Goal: Task Accomplishment & Management: Use online tool/utility

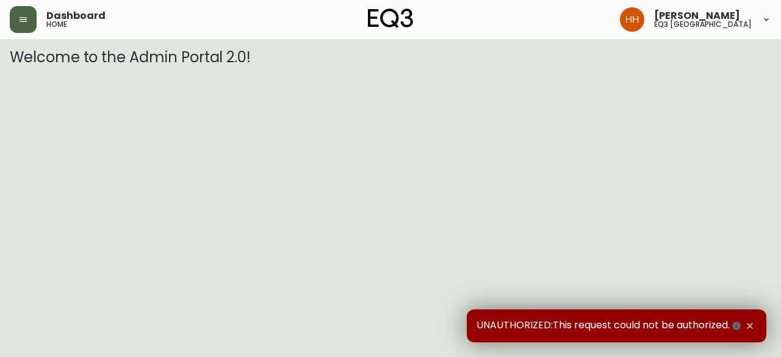
click at [34, 15] on button "button" at bounding box center [23, 19] width 27 height 27
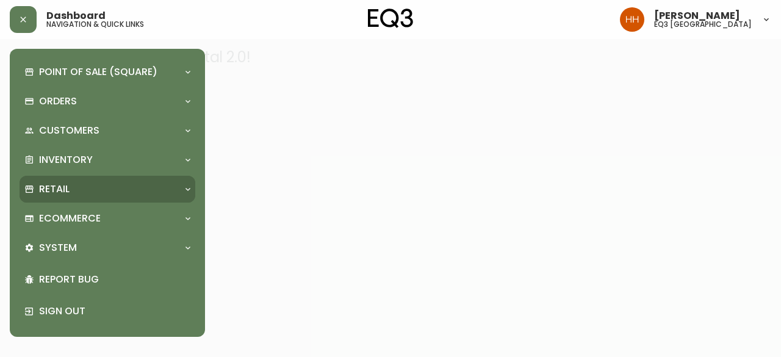
click at [106, 190] on div "Retail" at bounding box center [101, 189] width 154 height 13
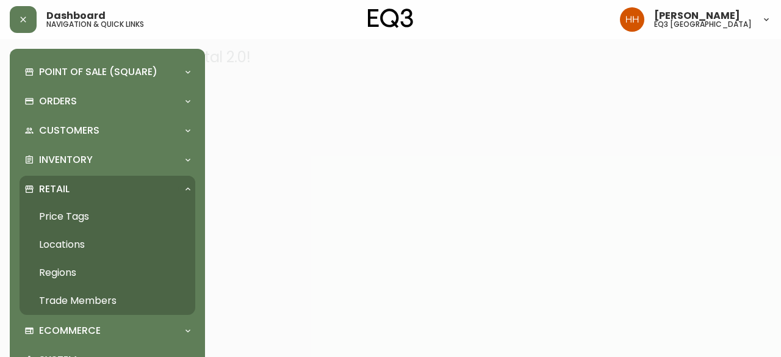
click at [101, 211] on link "Price Tags" at bounding box center [108, 217] width 176 height 28
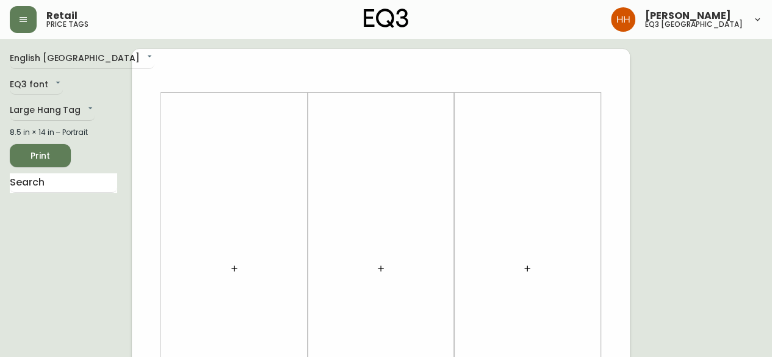
click at [243, 267] on button "button" at bounding box center [234, 268] width 24 height 24
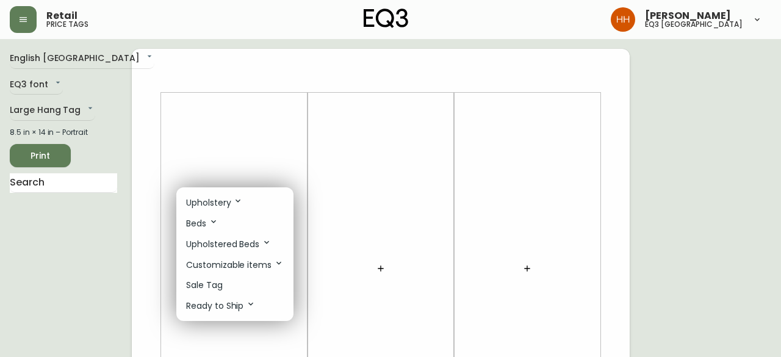
click at [270, 129] on div at bounding box center [390, 178] width 781 height 357
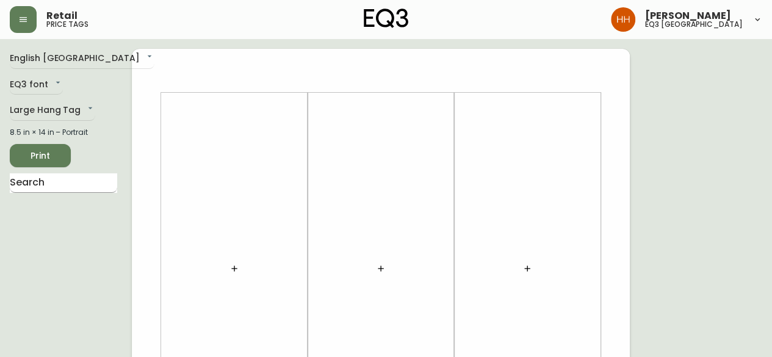
click at [73, 186] on input "text" at bounding box center [63, 183] width 107 height 20
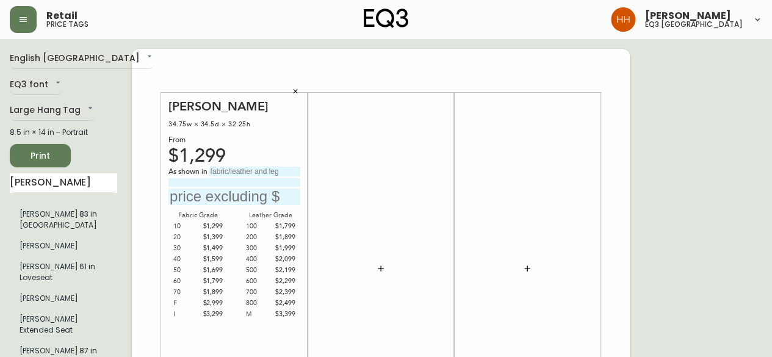
drag, startPoint x: 307, startPoint y: 97, endPoint x: 297, endPoint y: 93, distance: 10.4
click at [307, 97] on div "Joan Chair 34.75w × 34.5d × 32.25h From $1,299 As shown in Fabric Grade 10 $1,2…" at bounding box center [234, 269] width 147 height 352
click at [297, 93] on icon "button" at bounding box center [296, 91] width 4 height 4
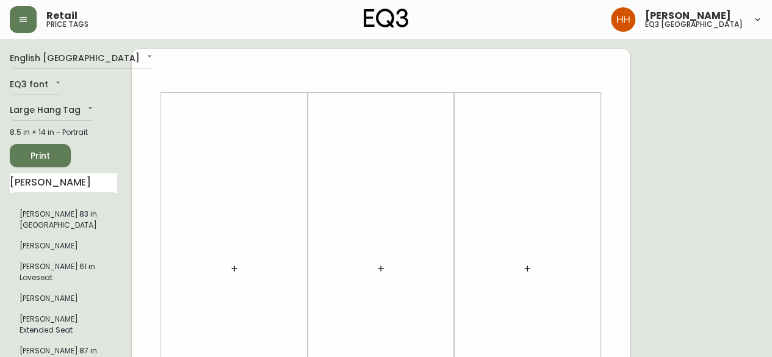
click at [233, 272] on icon "button" at bounding box center [235, 269] width 10 height 10
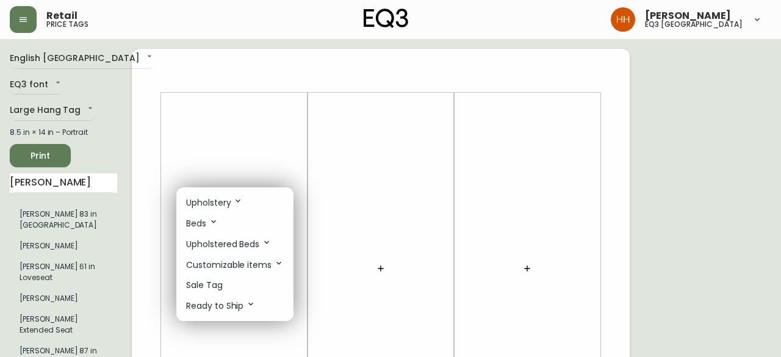
click at [237, 210] on li "Upholstery" at bounding box center [234, 202] width 117 height 21
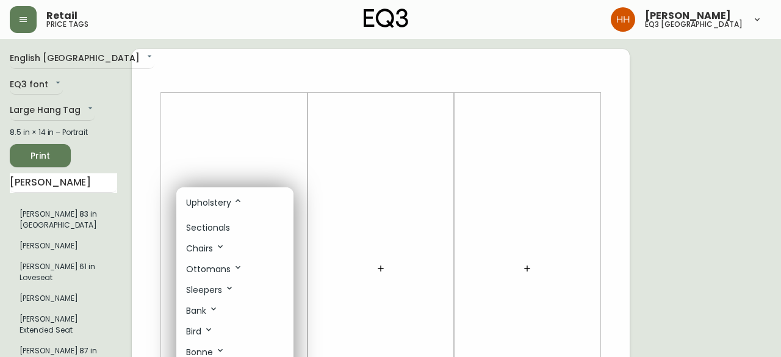
click at [219, 248] on icon at bounding box center [220, 247] width 10 height 10
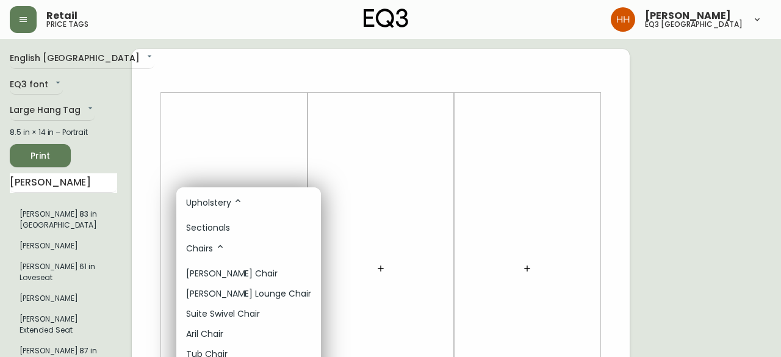
click at [229, 246] on li "Chairs" at bounding box center [248, 248] width 145 height 21
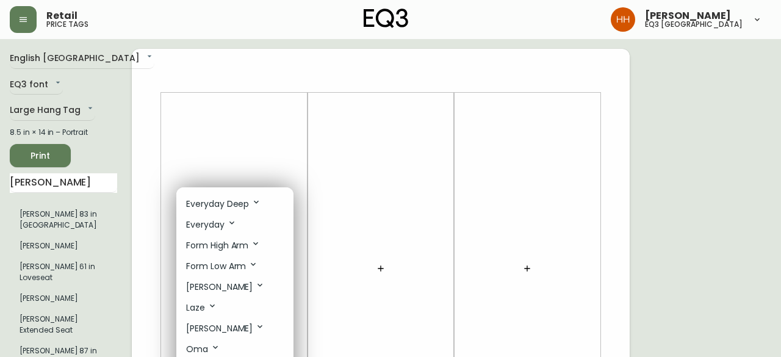
scroll to position [305, 0]
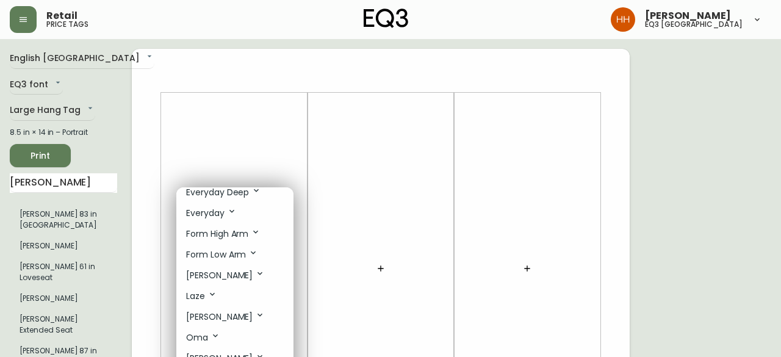
click at [219, 275] on p "Joan" at bounding box center [225, 275] width 79 height 13
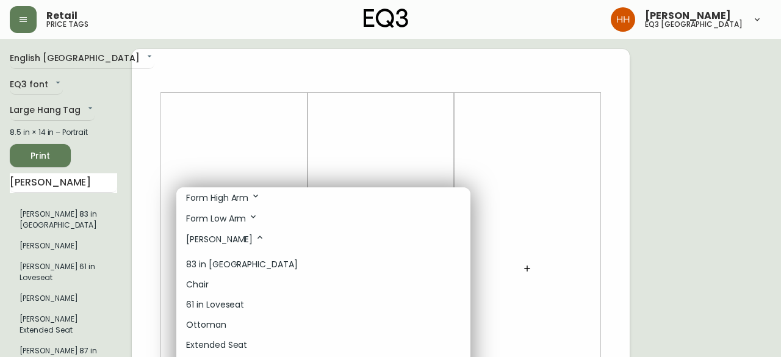
scroll to position [366, 0]
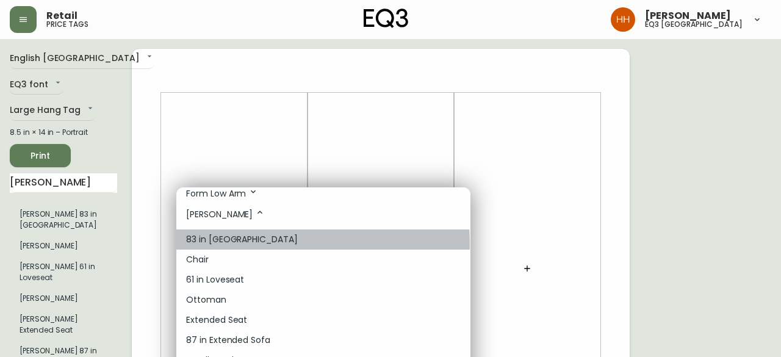
click at [197, 241] on p "83 in Sofa" at bounding box center [242, 239] width 112 height 13
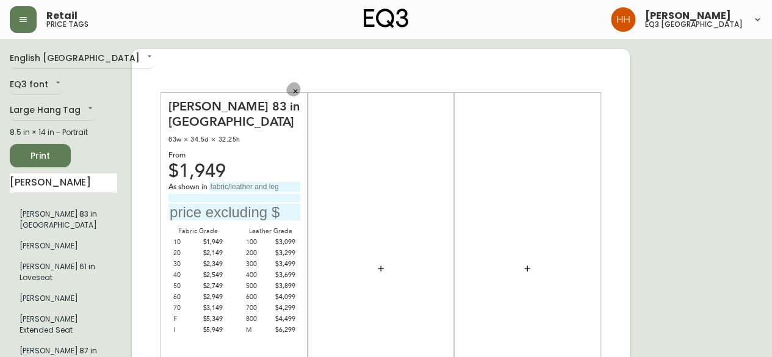
click at [293, 92] on icon "button" at bounding box center [295, 91] width 7 height 7
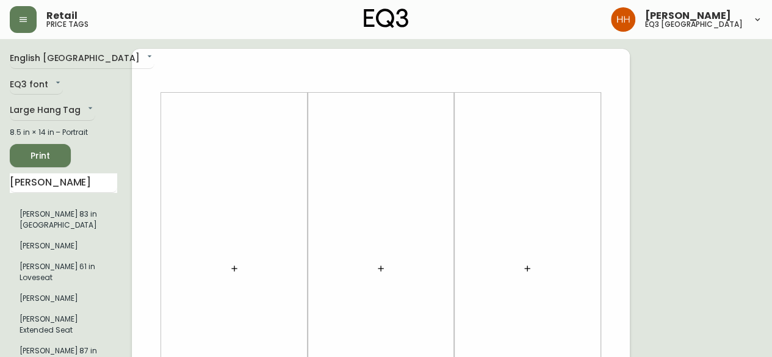
click at [242, 272] on button "button" at bounding box center [234, 268] width 24 height 24
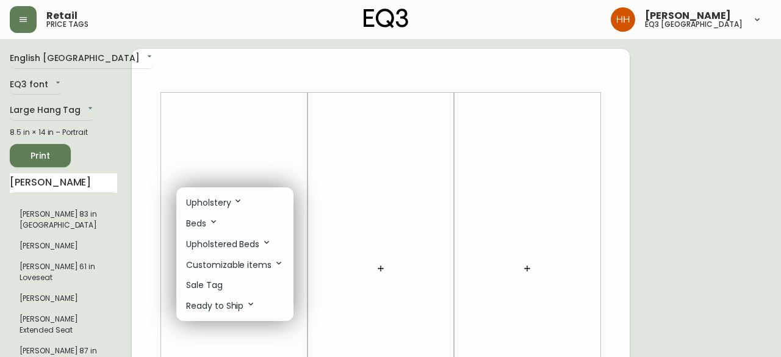
click at [224, 258] on p "Customizable items" at bounding box center [235, 264] width 98 height 13
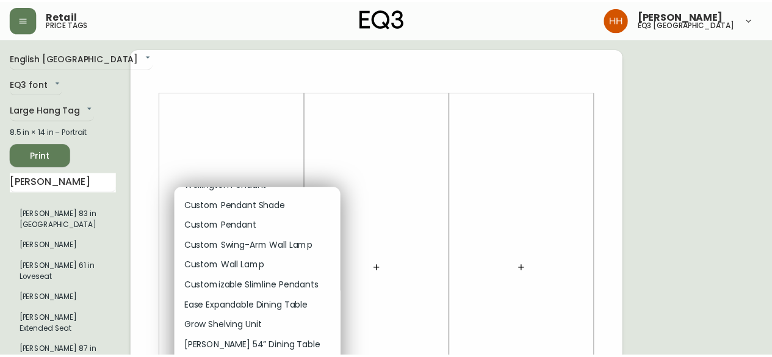
scroll to position [488, 0]
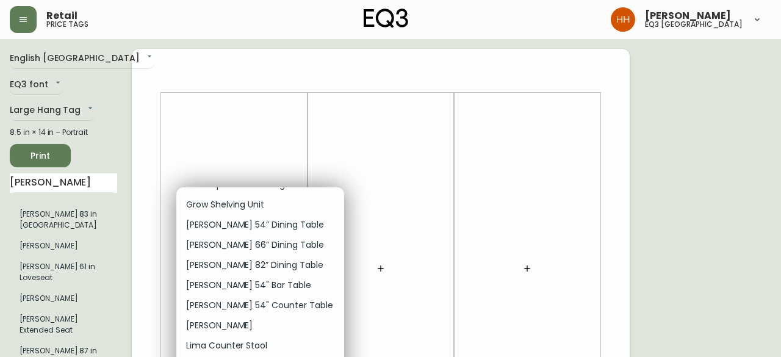
click at [230, 146] on div at bounding box center [390, 178] width 781 height 357
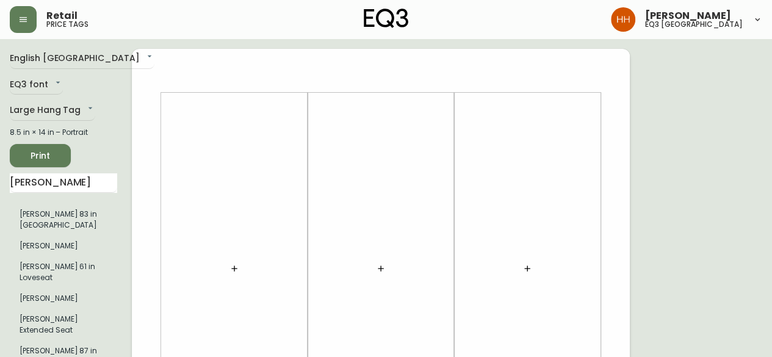
drag, startPoint x: 37, startPoint y: 187, endPoint x: -57, endPoint y: 188, distance: 94.0
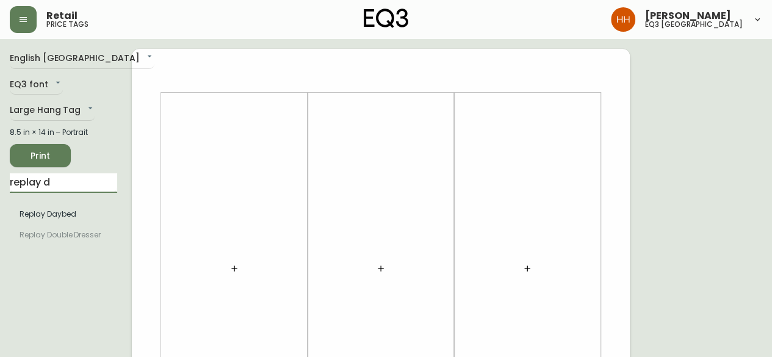
type input "replay d"
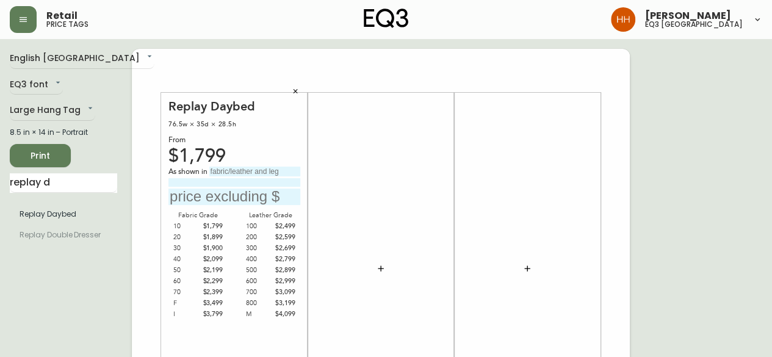
click at [228, 171] on input "text" at bounding box center [254, 172] width 91 height 10
click at [257, 167] on input "Valley" at bounding box center [254, 172] width 91 height 10
type input "Valley Earth"
click at [247, 179] on input at bounding box center [234, 182] width 132 height 8
click at [215, 183] on input "Grade" at bounding box center [234, 182] width 132 height 8
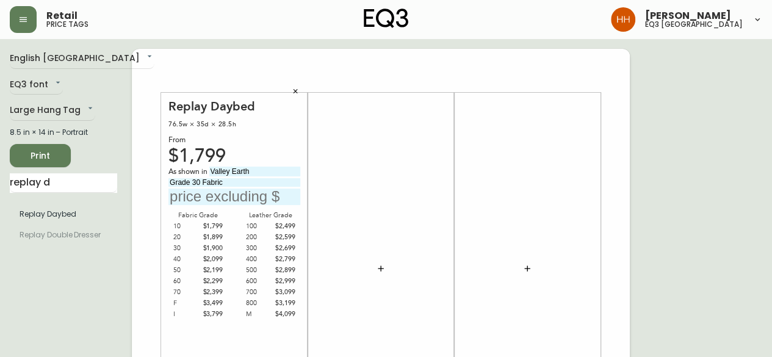
type input "Grade 30 Fabric"
click at [211, 168] on input "Valley Earth" at bounding box center [254, 172] width 91 height 10
click at [230, 200] on input "text" at bounding box center [234, 197] width 132 height 16
type input "$1900"
click at [416, 203] on div at bounding box center [381, 269] width 132 height 340
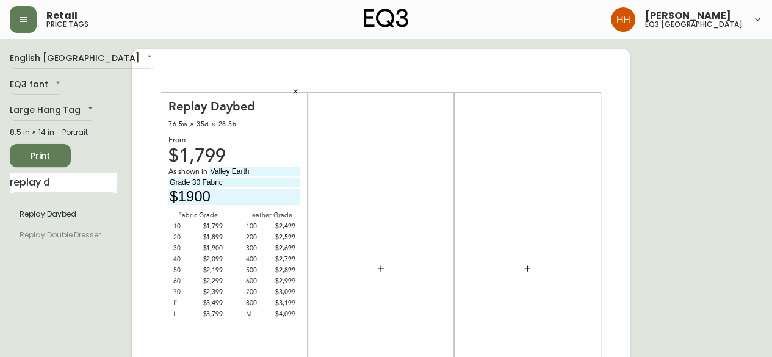
drag, startPoint x: 66, startPoint y: 185, endPoint x: -386, endPoint y: 194, distance: 451.8
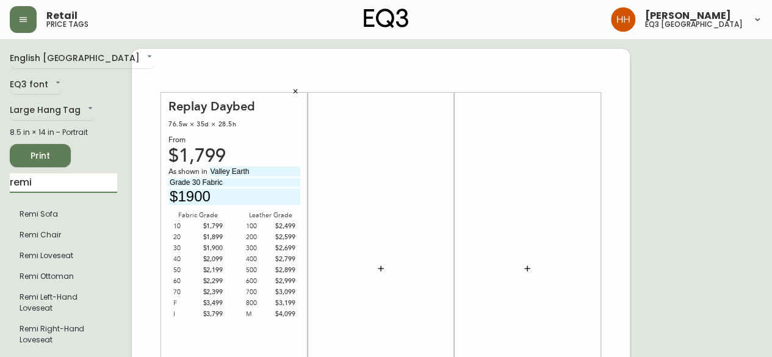
type input "remi"
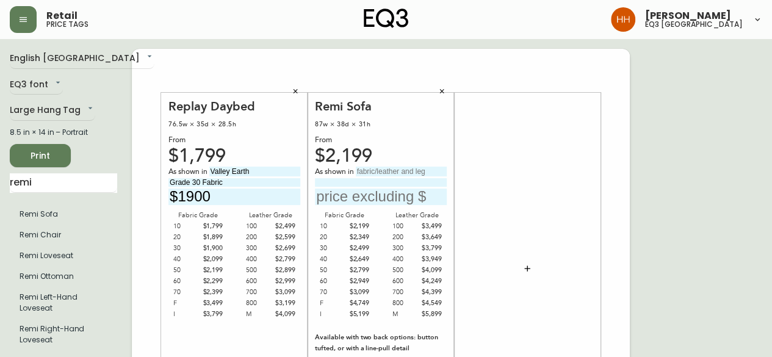
click at [331, 151] on div "$2,199" at bounding box center [381, 156] width 132 height 11
click at [596, 259] on div at bounding box center [527, 269] width 147 height 352
click at [442, 96] on button "button" at bounding box center [442, 91] width 18 height 18
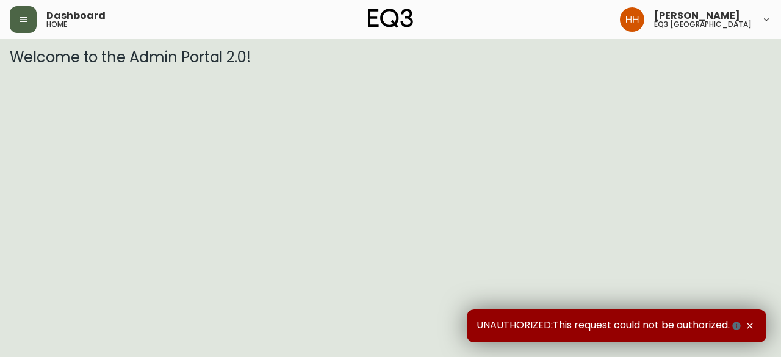
click at [10, 18] on button "button" at bounding box center [23, 19] width 27 height 27
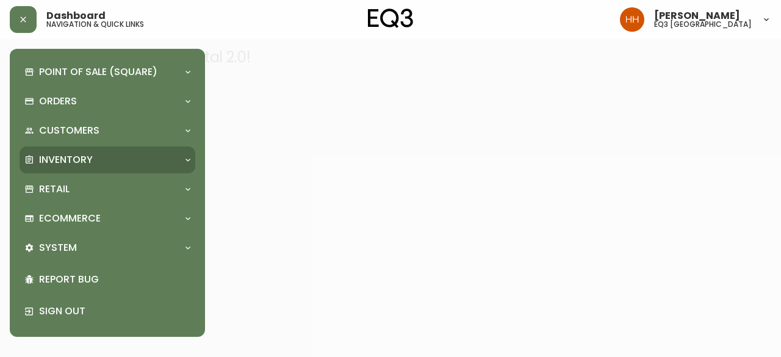
click at [49, 150] on div "Inventory" at bounding box center [108, 160] width 176 height 27
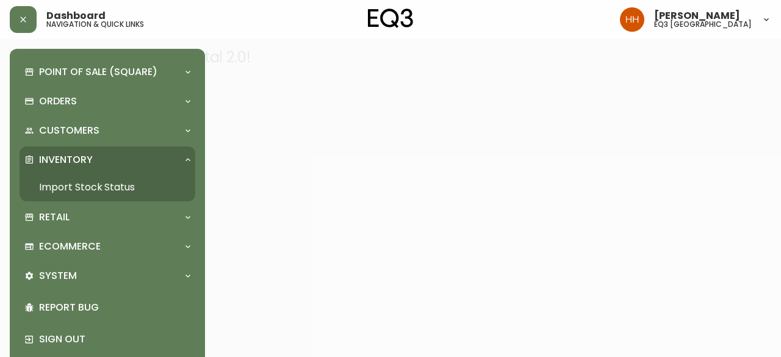
click at [71, 185] on link "Import Stock Status" at bounding box center [108, 187] width 176 height 28
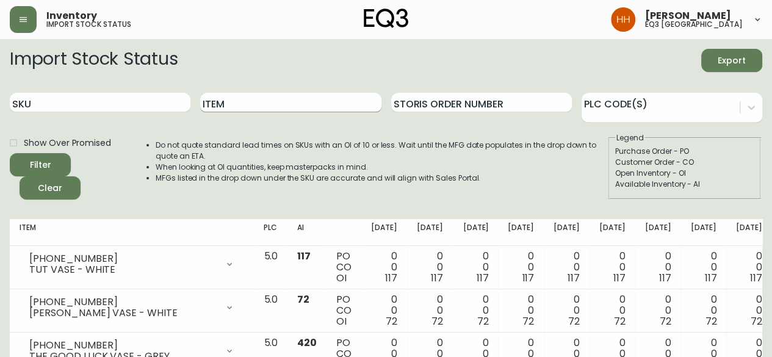
click at [265, 105] on input "Item" at bounding box center [290, 103] width 181 height 20
click at [10, 153] on button "Filter" at bounding box center [40, 164] width 61 height 23
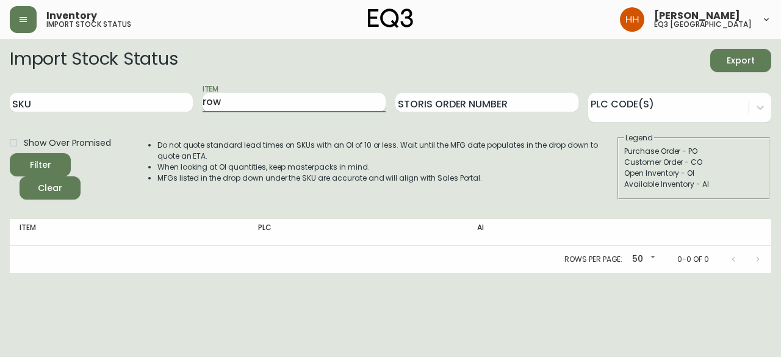
click at [10, 153] on button "Filter" at bounding box center [40, 164] width 61 height 23
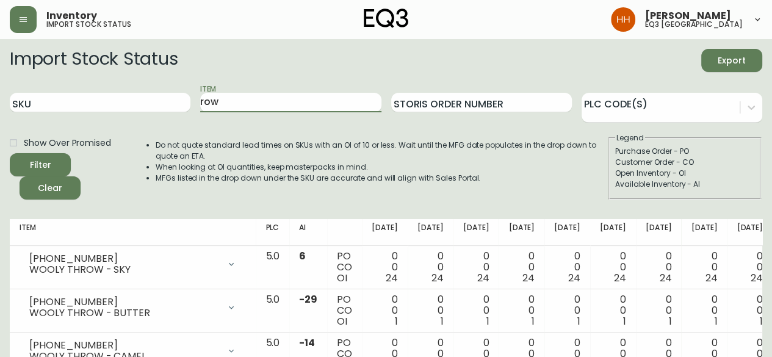
click at [10, 153] on button "Filter" at bounding box center [40, 164] width 61 height 23
drag, startPoint x: 247, startPoint y: 99, endPoint x: -98, endPoint y: 120, distance: 345.5
click at [10, 153] on button "Filter" at bounding box center [40, 164] width 61 height 23
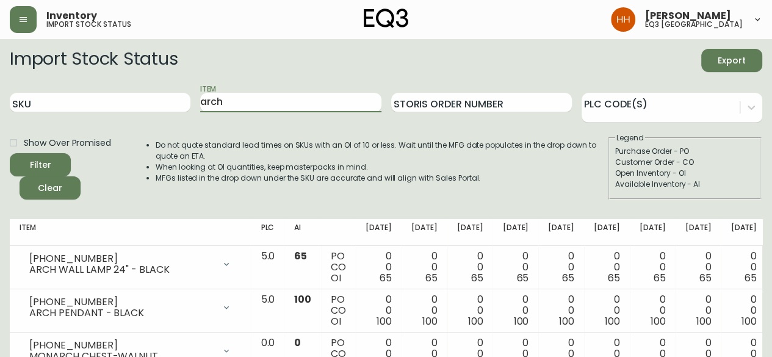
click at [23, 118] on div "SKU Item arch Storis Order Number PLC Code(s)" at bounding box center [386, 103] width 753 height 40
click at [10, 153] on button "Filter" at bounding box center [40, 164] width 61 height 23
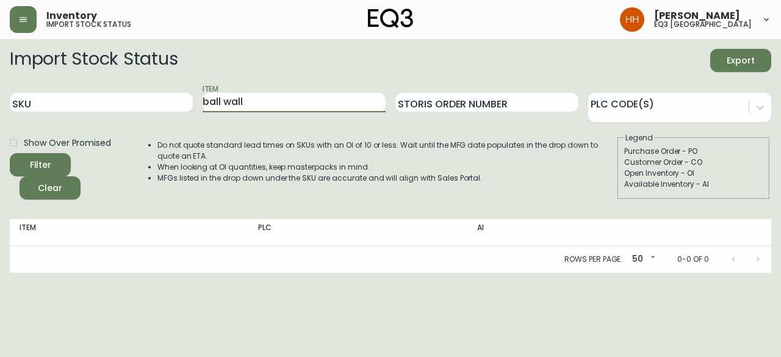
drag, startPoint x: 274, startPoint y: 101, endPoint x: -139, endPoint y: 110, distance: 413.4
click at [0, 110] on html "Inventory import stock status [PERSON_NAME] eq3 calgary Import Stock Status Exp…" at bounding box center [390, 136] width 781 height 273
click at [10, 153] on button "Filter" at bounding box center [40, 164] width 61 height 23
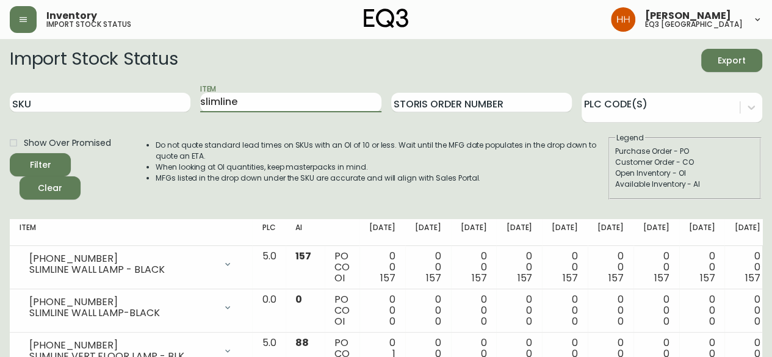
drag, startPoint x: 238, startPoint y: 105, endPoint x: -16, endPoint y: 110, distance: 254.6
click at [10, 153] on button "Filter" at bounding box center [40, 164] width 61 height 23
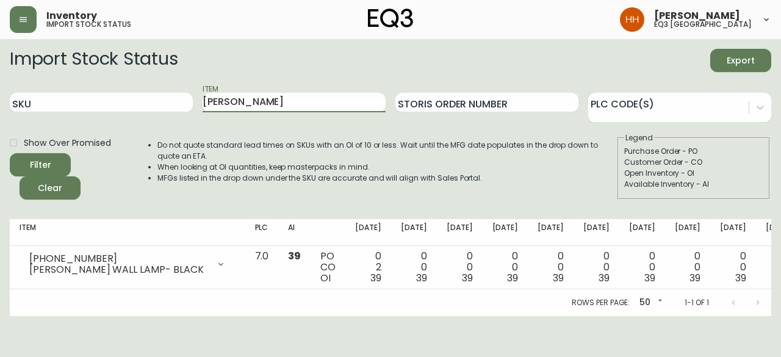
drag, startPoint x: 245, startPoint y: 94, endPoint x: -2, endPoint y: 107, distance: 247.6
click at [0, 107] on html "Inventory import stock status [PERSON_NAME] eq3 [GEOGRAPHIC_DATA] Import Stock …" at bounding box center [390, 158] width 781 height 316
type input "custom"
click at [10, 153] on button "Filter" at bounding box center [40, 164] width 61 height 23
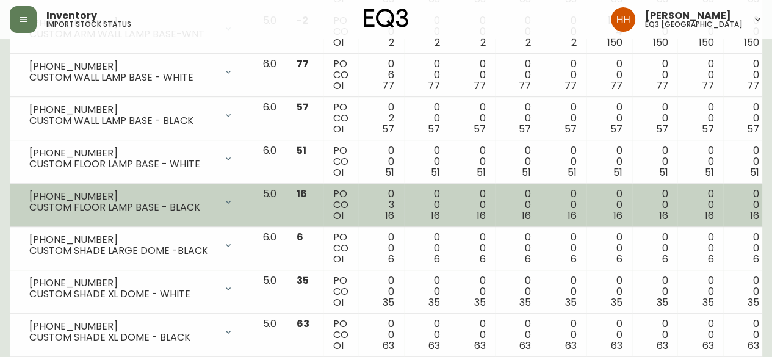
scroll to position [366, 0]
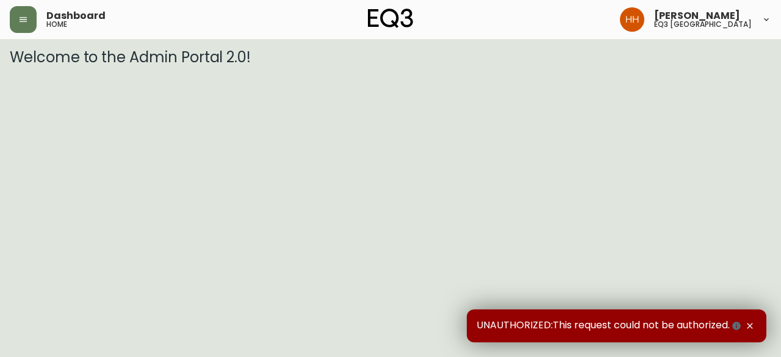
drag, startPoint x: 40, startPoint y: 21, endPoint x: 38, endPoint y: 37, distance: 16.1
click at [40, 21] on div "Dashboard home" at bounding box center [137, 19] width 254 height 27
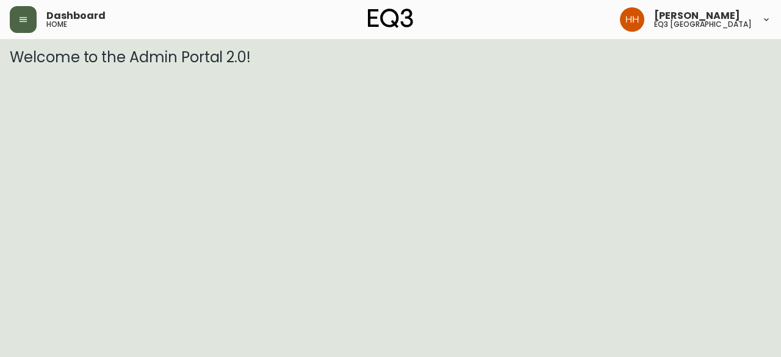
click at [20, 23] on icon "button" at bounding box center [23, 20] width 10 height 10
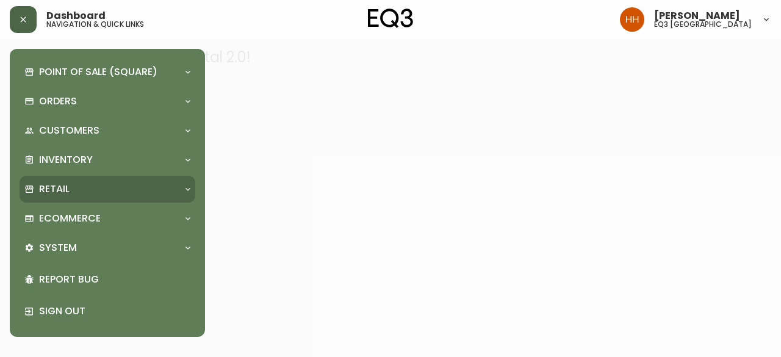
click at [49, 177] on div "Retail" at bounding box center [108, 189] width 176 height 27
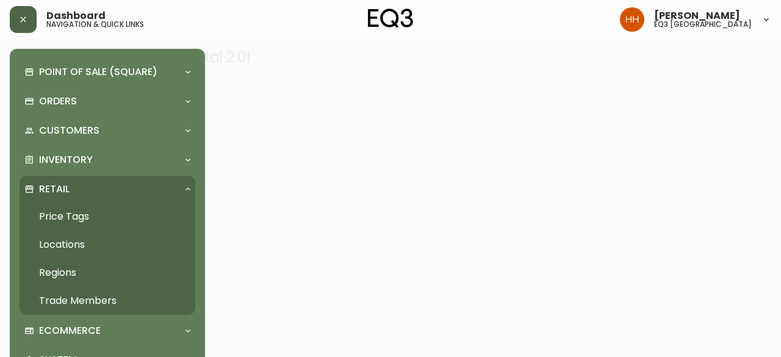
click at [65, 214] on link "Price Tags" at bounding box center [108, 217] width 176 height 28
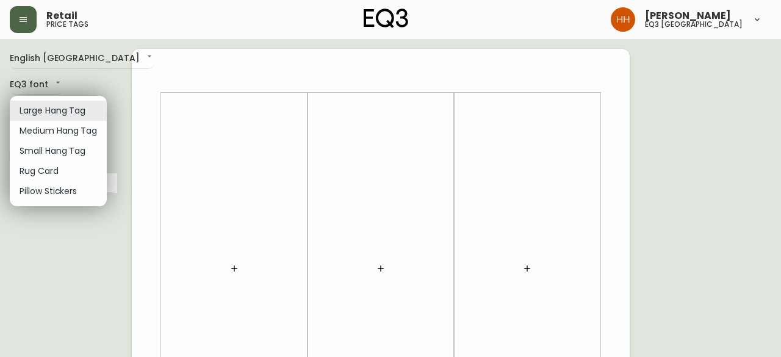
click at [53, 156] on li "Small Hang Tag" at bounding box center [58, 151] width 97 height 20
type input "small"
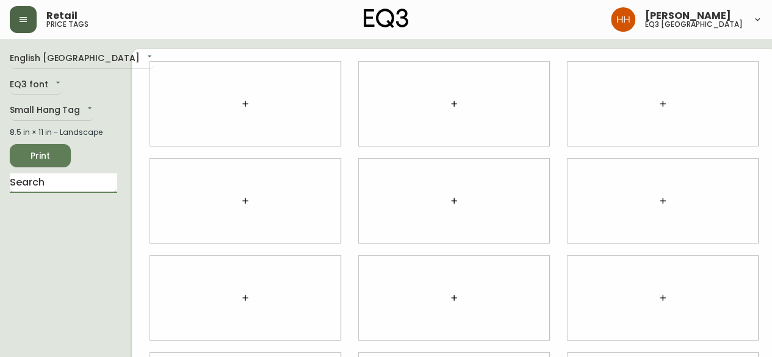
drag, startPoint x: 51, startPoint y: 183, endPoint x: 58, endPoint y: 181, distance: 7.0
click at [56, 182] on input "text" at bounding box center [63, 183] width 107 height 20
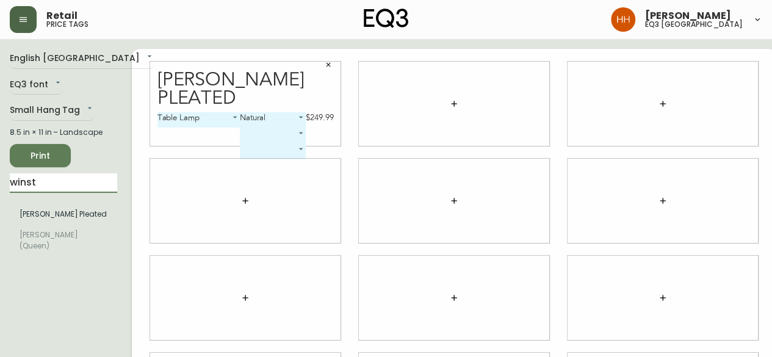
drag, startPoint x: 52, startPoint y: 185, endPoint x: -150, endPoint y: 189, distance: 201.5
click at [0, 189] on html "Retail price tags Hayley Henderson eq3 calgary English Canada en_CA EQ3 font EQ…" at bounding box center [386, 273] width 772 height 547
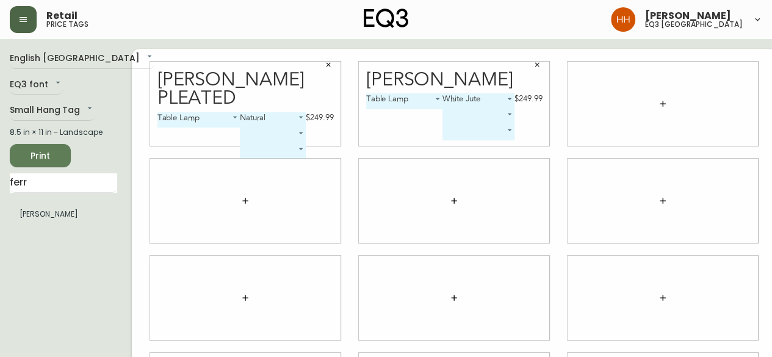
drag, startPoint x: 43, startPoint y: 178, endPoint x: -74, endPoint y: 188, distance: 118.3
click at [0, 188] on html "Retail price tags Hayley Henderson eq3 calgary English Canada en_CA EQ3 font EQ…" at bounding box center [386, 273] width 772 height 547
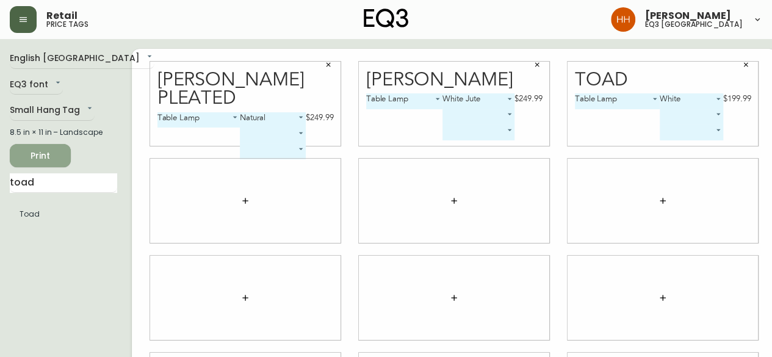
click at [57, 155] on span "Print" at bounding box center [41, 155] width 42 height 15
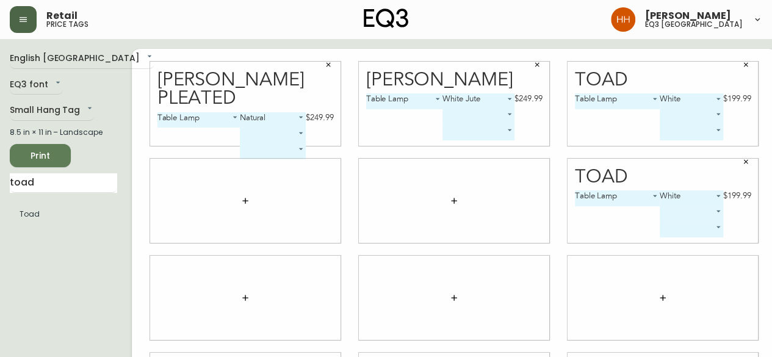
click at [528, 62] on button "button" at bounding box center [537, 65] width 18 height 18
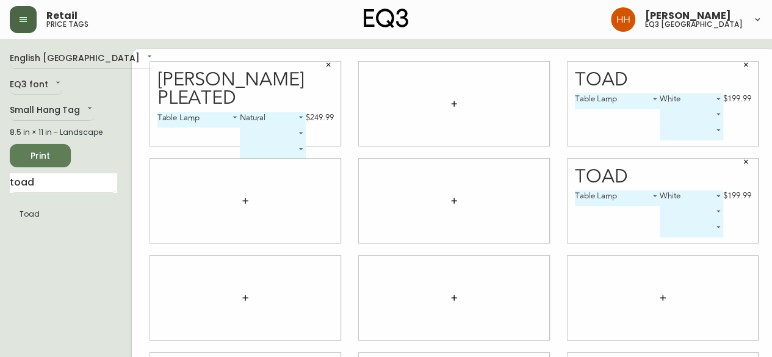
drag, startPoint x: 298, startPoint y: 60, endPoint x: 306, endPoint y: 64, distance: 9.3
click at [298, 60] on div "Winston Pleated Table Lamp 0 Natural 0 $249.99 ​ ​" at bounding box center [245, 104] width 209 height 97
click at [320, 68] on button "button" at bounding box center [328, 65] width 18 height 18
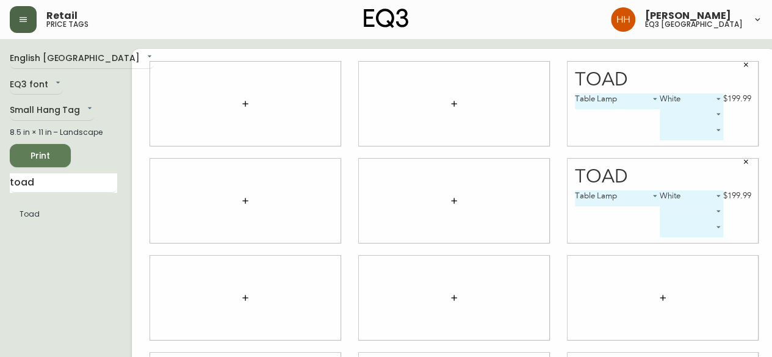
click at [742, 67] on icon "button" at bounding box center [745, 64] width 7 height 7
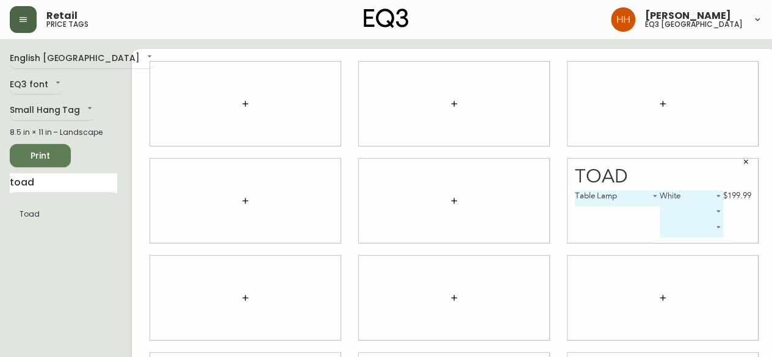
drag, startPoint x: 43, startPoint y: 195, endPoint x: 49, endPoint y: 194, distance: 6.2
click at [46, 195] on div "toad Toad" at bounding box center [63, 201] width 107 height 56
drag, startPoint x: 53, startPoint y: 186, endPoint x: -182, endPoint y: 203, distance: 235.1
click at [0, 203] on html "Retail price tags Hayley Henderson eq3 calgary English Canada en_CA EQ3 font EQ…" at bounding box center [386, 273] width 772 height 547
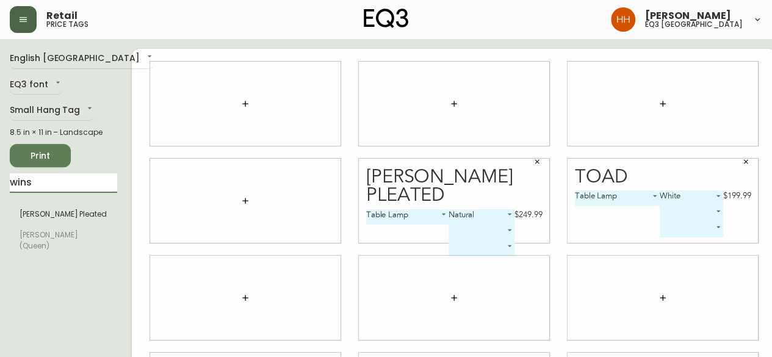
drag, startPoint x: 42, startPoint y: 184, endPoint x: -250, endPoint y: 179, distance: 291.9
click at [0, 179] on html "Retail price tags Hayley Henderson eq3 calgary English Canada en_CA EQ3 font EQ…" at bounding box center [386, 273] width 772 height 547
type input "ferr"
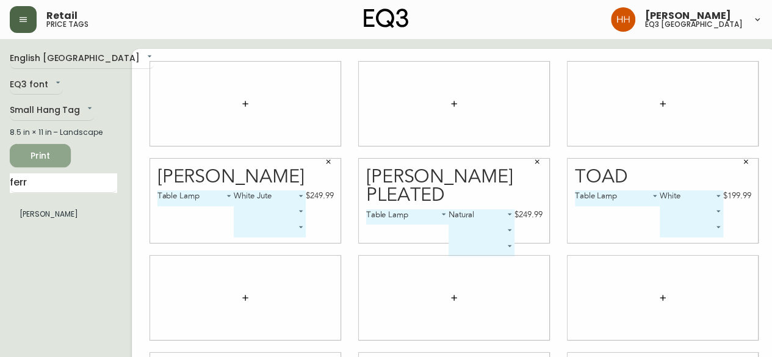
click at [37, 158] on span "Print" at bounding box center [41, 155] width 42 height 15
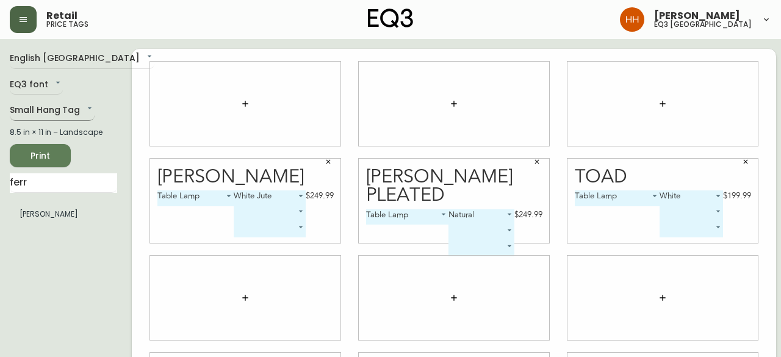
click at [29, 111] on body "Retail price tags Hayley Henderson eq3 calgary English Canada en_CA EQ3 font EQ…" at bounding box center [390, 273] width 781 height 547
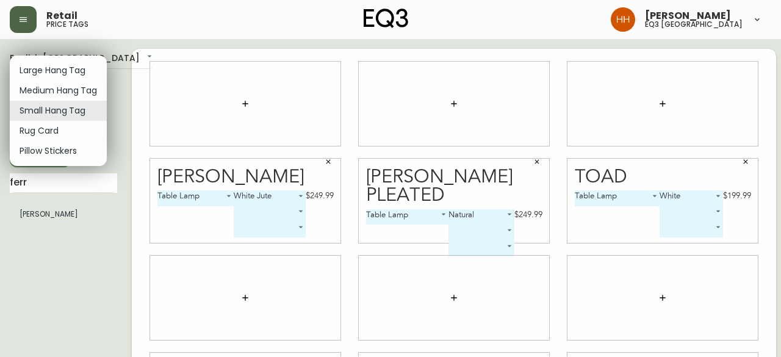
click at [71, 255] on div at bounding box center [390, 178] width 781 height 357
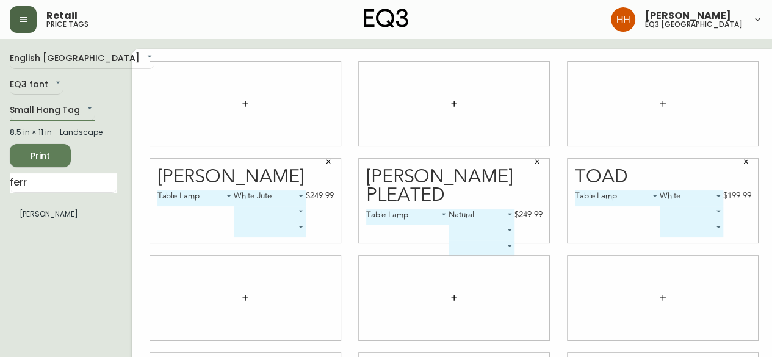
click at [20, 8] on button "button" at bounding box center [23, 19] width 27 height 27
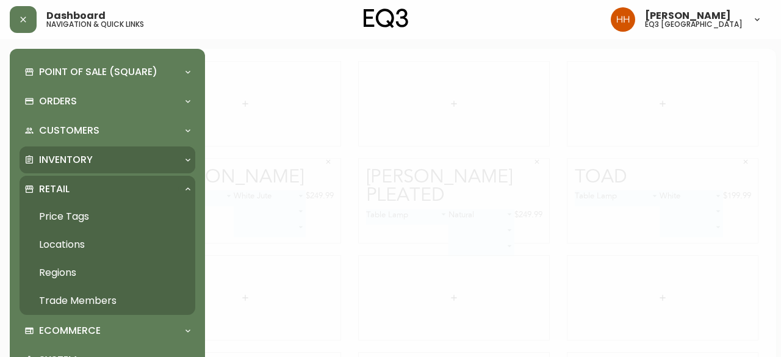
click at [63, 165] on p "Inventory" at bounding box center [66, 159] width 54 height 13
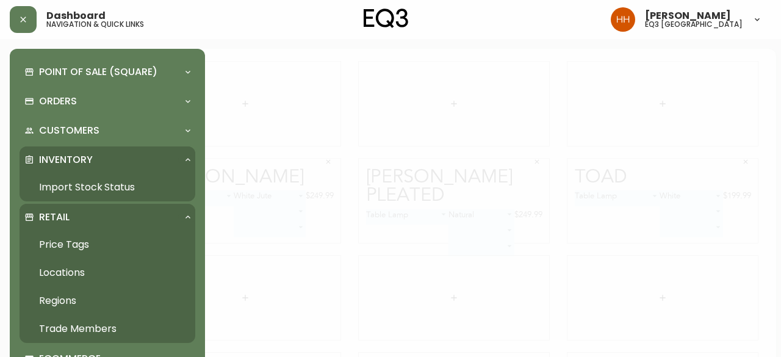
click at [89, 237] on link "Price Tags" at bounding box center [108, 245] width 176 height 28
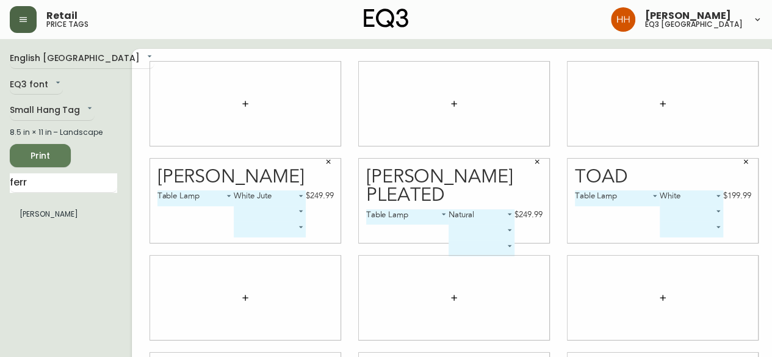
click at [28, 18] on button "button" at bounding box center [23, 19] width 27 height 27
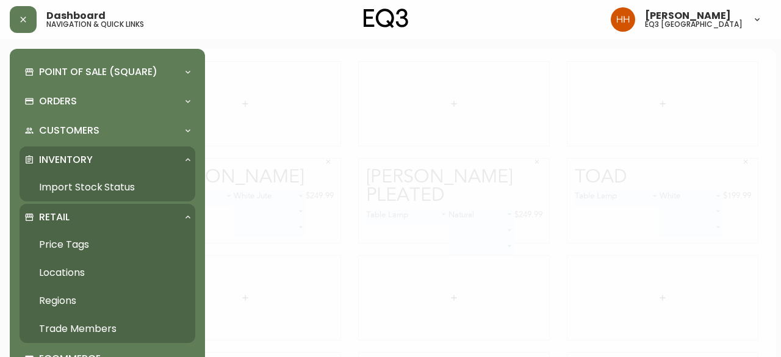
click at [61, 183] on link "Import Stock Status" at bounding box center [108, 187] width 176 height 28
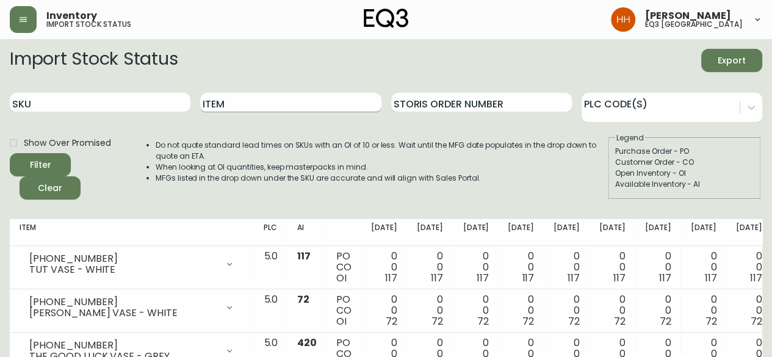
click at [225, 102] on input "Item" at bounding box center [290, 103] width 181 height 20
click at [10, 153] on button "Filter" at bounding box center [40, 164] width 61 height 23
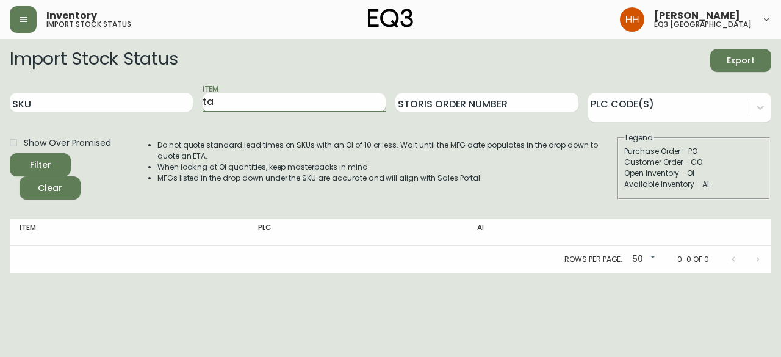
type input "t"
click at [10, 153] on button "Filter" at bounding box center [40, 164] width 61 height 23
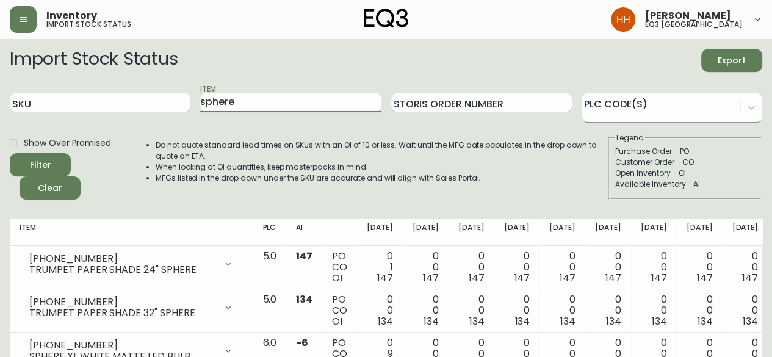
click at [708, 107] on div at bounding box center [661, 105] width 158 height 18
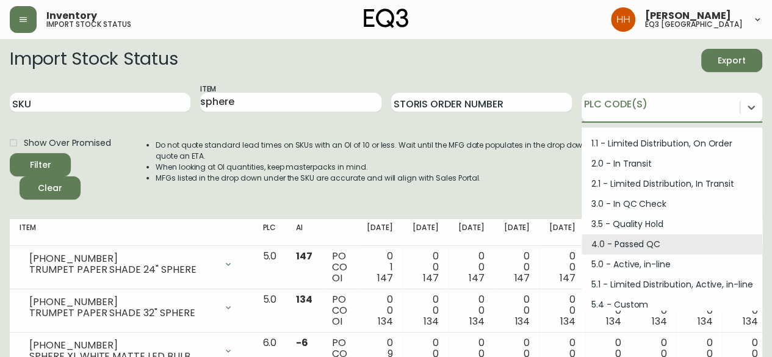
scroll to position [164, 0]
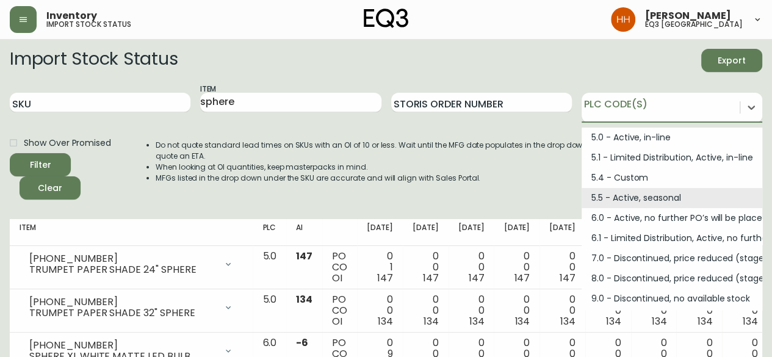
click at [491, 203] on div "Import Stock Status Export SKU Item sphere Storis Order Number option 5.5 - Act…" at bounding box center [386, 129] width 753 height 161
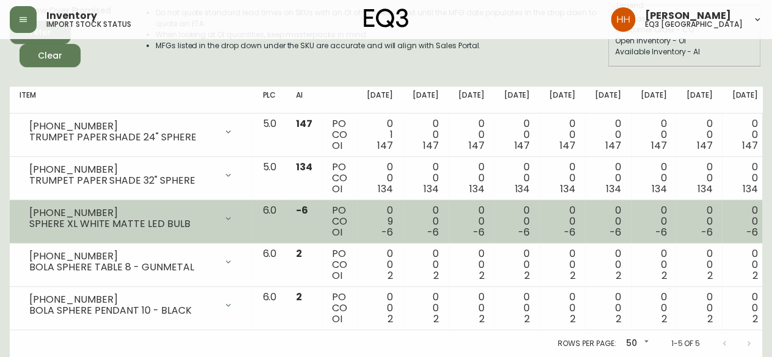
scroll to position [0, 0]
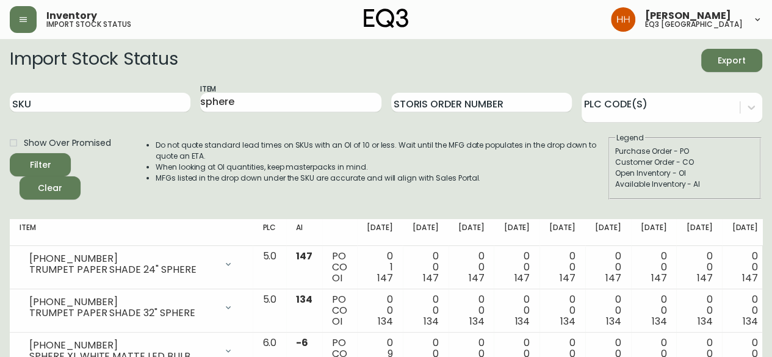
drag, startPoint x: 255, startPoint y: 106, endPoint x: -62, endPoint y: 92, distance: 317.8
click at [0, 92] on html "Inventory import stock status Hayley Henderson eq3 calgary Import Stock Status …" at bounding box center [386, 245] width 772 height 490
click at [10, 153] on button "Filter" at bounding box center [40, 164] width 61 height 23
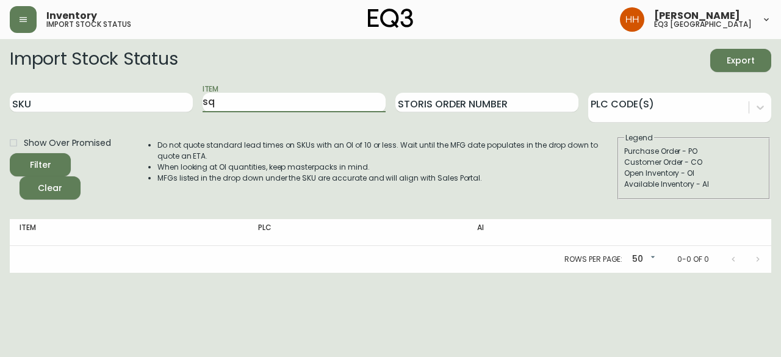
type input "s"
type input "sphere"
click at [10, 153] on button "Filter" at bounding box center [40, 164] width 61 height 23
